Goal: Information Seeking & Learning: Learn about a topic

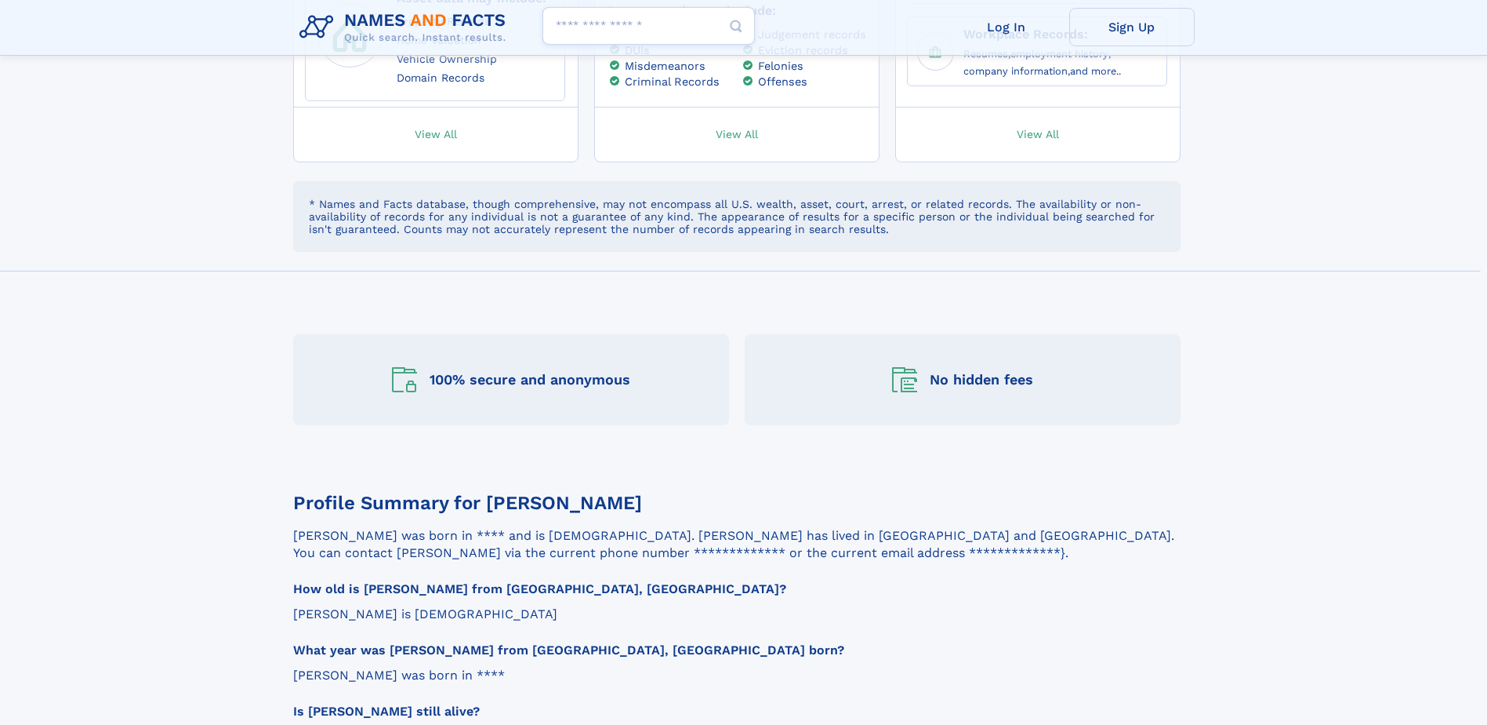
scroll to position [1176, 0]
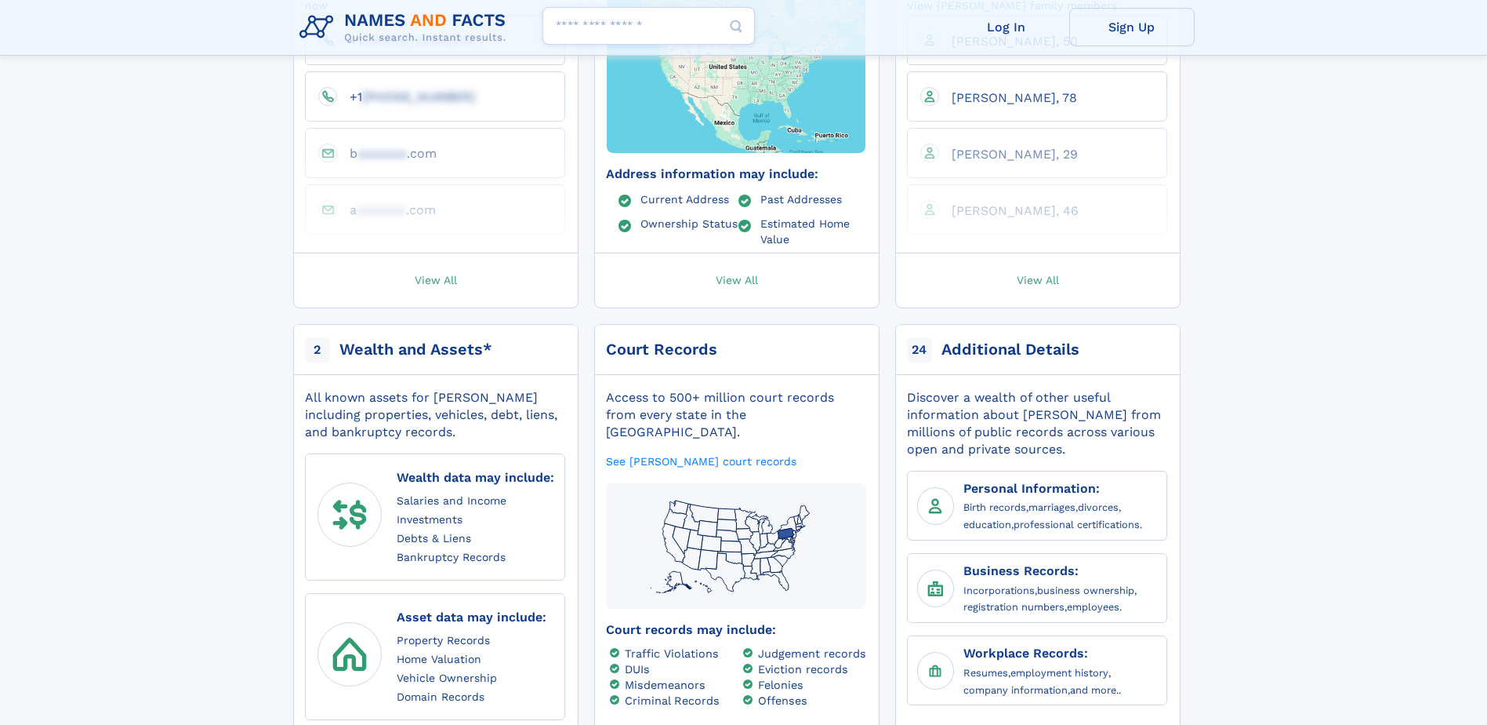
scroll to position [549, 0]
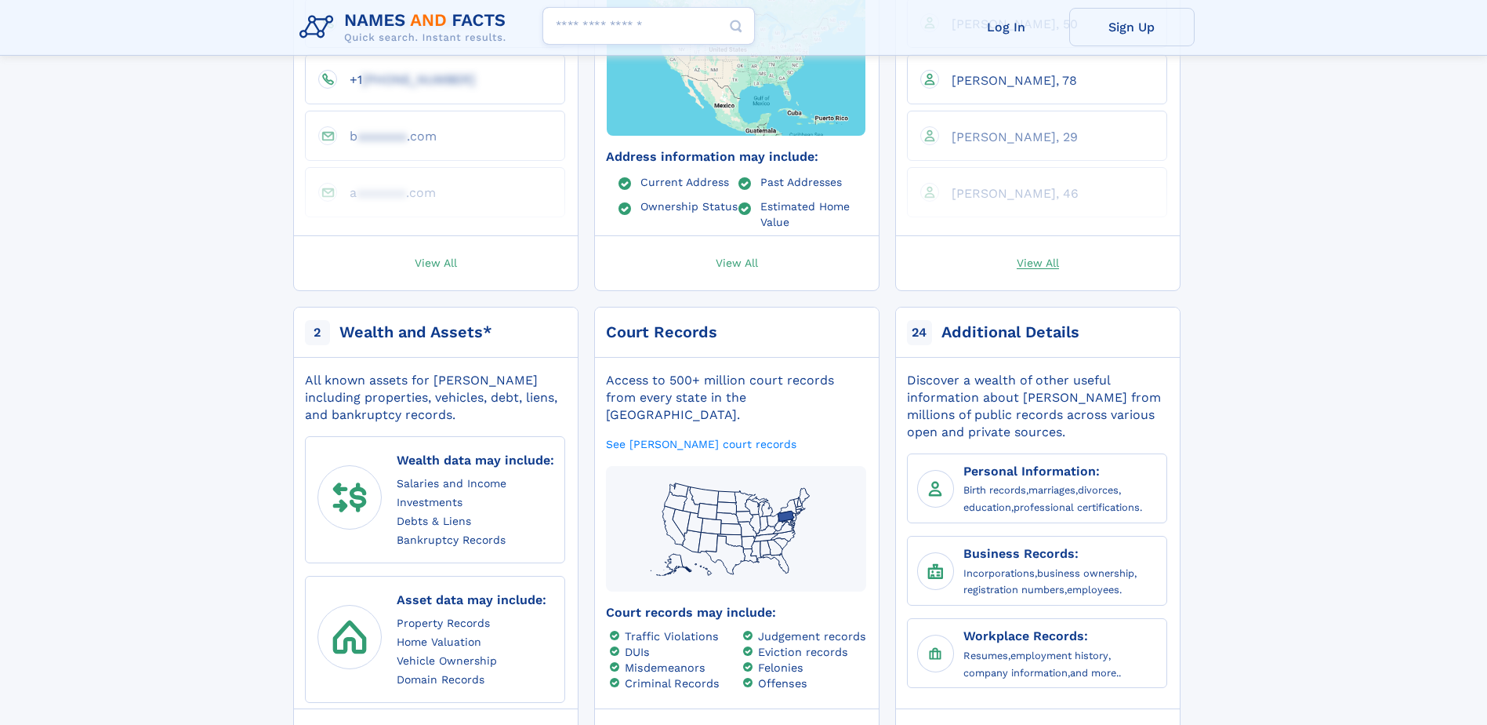
click at [1034, 255] on span "View All" at bounding box center [1038, 262] width 42 height 14
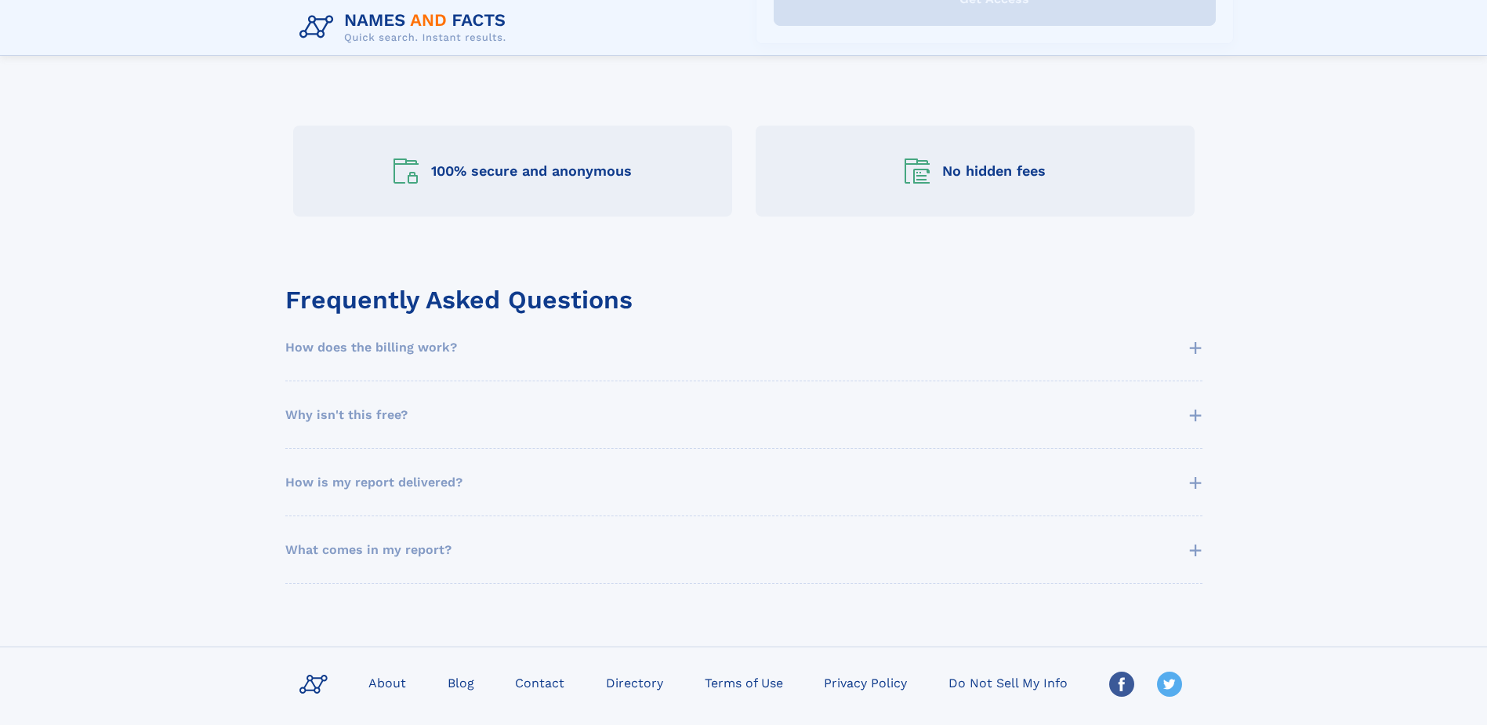
scroll to position [870, 0]
